Goal: Navigation & Orientation: Find specific page/section

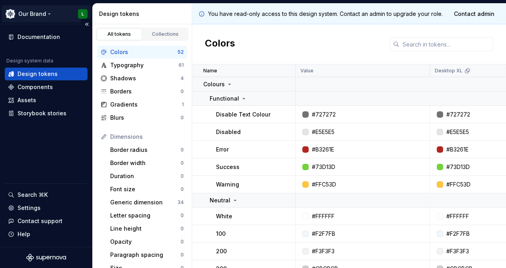
click at [50, 15] on html "Our Brand L Documentation Design system data Design tokens Components Assets St…" at bounding box center [253, 134] width 506 height 268
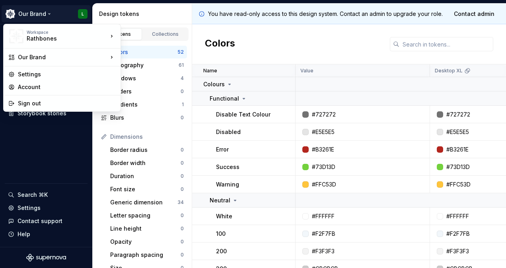
click at [50, 15] on html "Our Brand L Documentation Design system data Design tokens Components Assets St…" at bounding box center [253, 134] width 506 height 268
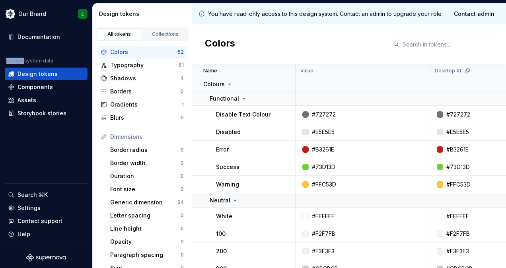
click at [47, 14] on html "Our Brand L Documentation Design system data Design tokens Components Assets St…" at bounding box center [253, 134] width 506 height 268
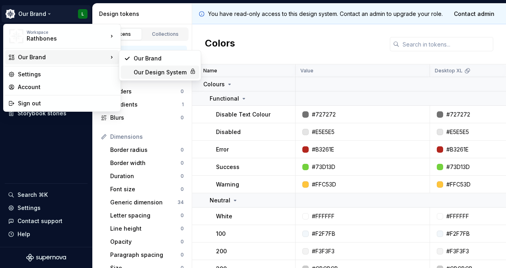
click at [143, 69] on div "Our Design System" at bounding box center [160, 72] width 53 height 8
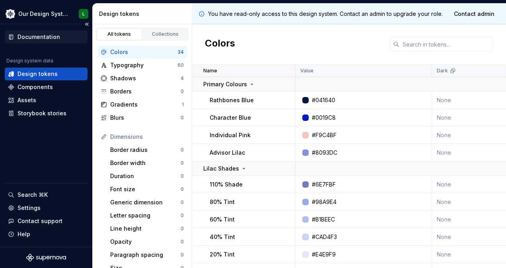
click at [49, 38] on div "Documentation" at bounding box center [39, 37] width 43 height 8
